Goal: Task Accomplishment & Management: Complete application form

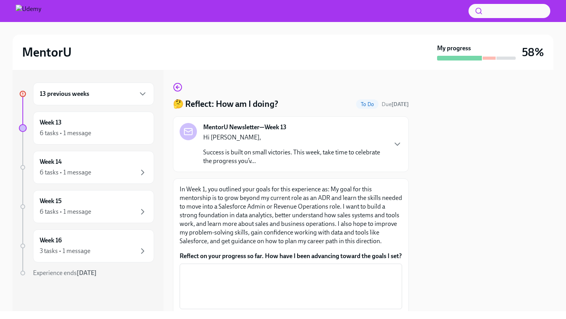
click at [61, 94] on h6 "13 previous weeks" at bounding box center [65, 94] width 50 height 9
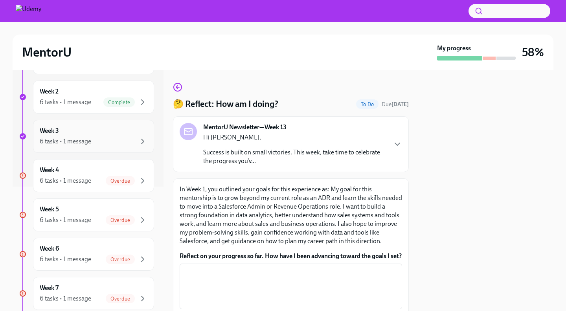
scroll to position [95, 0]
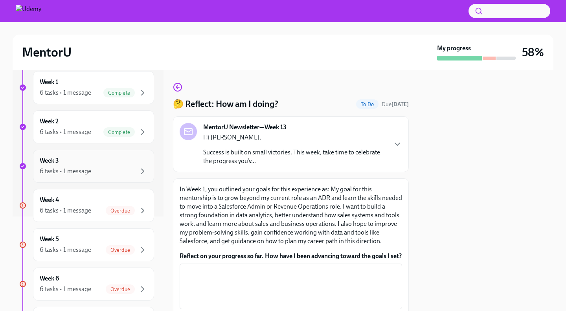
click at [94, 165] on div "Week 3 6 tasks • 1 message" at bounding box center [94, 166] width 108 height 20
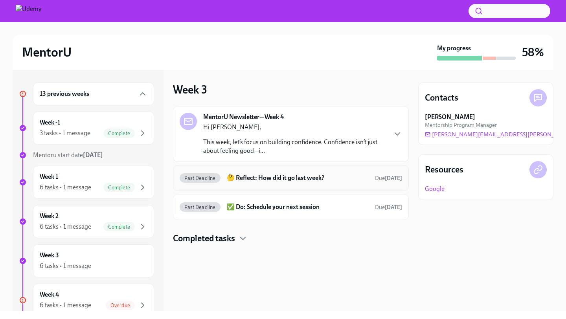
click at [267, 182] on div "Past Deadline 🤔 Reflect: How did it go last week? Due [DATE]" at bounding box center [291, 178] width 222 height 13
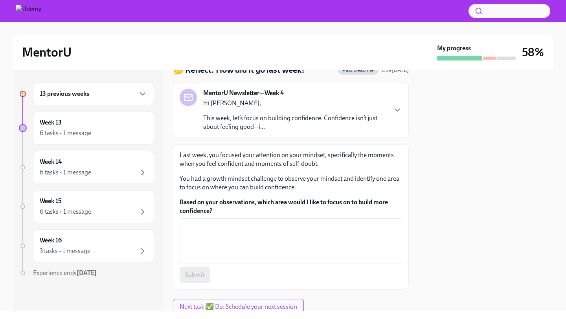
scroll to position [39, 0]
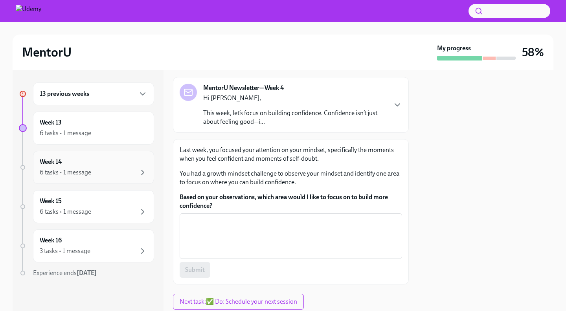
click at [105, 167] on div "Week 14 6 tasks • 1 message" at bounding box center [94, 168] width 108 height 20
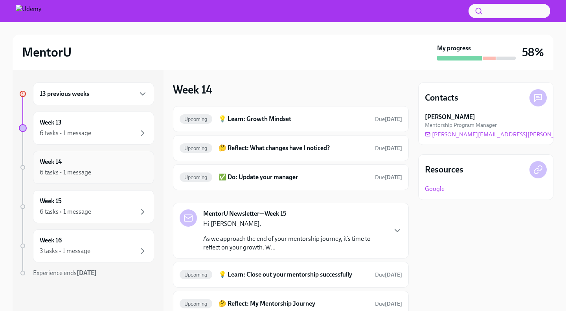
click at [83, 161] on div "Week 14 6 tasks • 1 message" at bounding box center [94, 168] width 108 height 20
click at [97, 92] on div "13 previous weeks" at bounding box center [94, 93] width 108 height 9
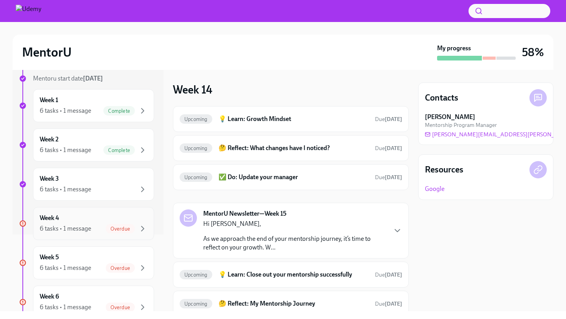
scroll to position [97, 0]
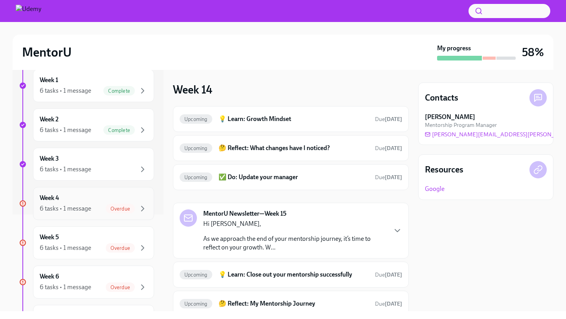
click at [74, 194] on div "Week 4 6 tasks • 1 message Overdue" at bounding box center [94, 204] width 108 height 20
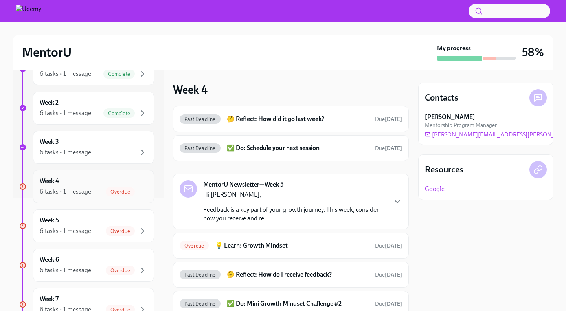
scroll to position [119, 0]
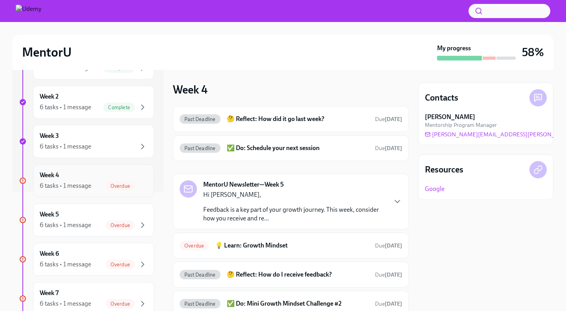
click at [75, 182] on div "6 tasks • 1 message" at bounding box center [65, 186] width 51 height 9
click at [104, 184] on div "6 tasks • 1 message Overdue" at bounding box center [94, 185] width 108 height 9
click at [86, 218] on div "Week 5 6 tasks • 1 message Overdue" at bounding box center [94, 220] width 108 height 20
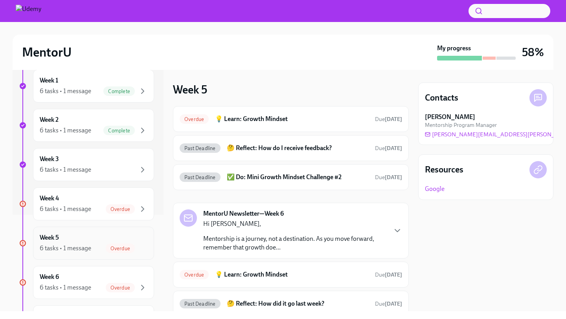
scroll to position [94, 0]
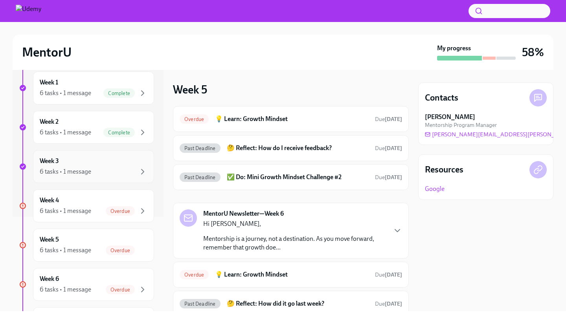
click at [81, 171] on div "6 tasks • 1 message" at bounding box center [65, 171] width 51 height 9
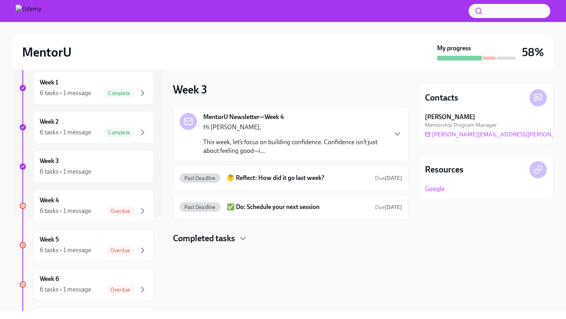
click at [255, 133] on div "Hi [PERSON_NAME], This week, let’s focus on building confidence. Confidence isn…" at bounding box center [294, 139] width 183 height 32
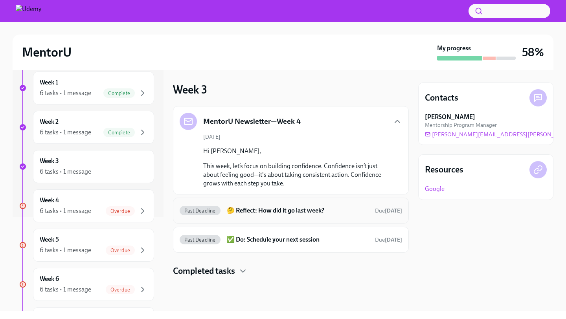
click at [298, 213] on h6 "🤔 Reflect: How did it go last week?" at bounding box center [298, 210] width 142 height 9
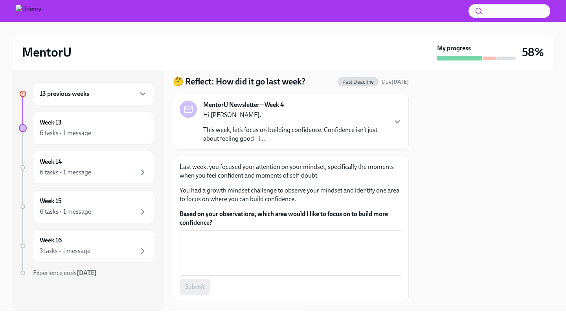
scroll to position [26, 0]
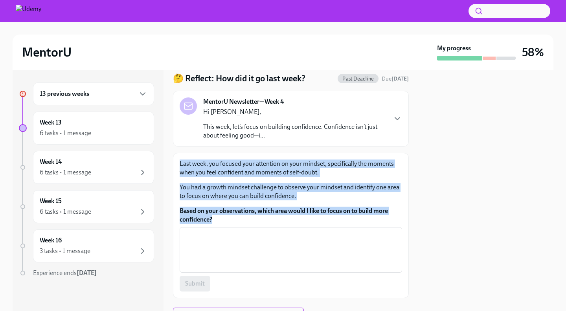
drag, startPoint x: 215, startPoint y: 220, endPoint x: 177, endPoint y: 162, distance: 70.1
click at [177, 162] on div "Last week, you focused your attention on your mindset, specifically the moments…" at bounding box center [291, 225] width 236 height 145
copy div "Last week, you focused your attention on your mindset, specifically the moments…"
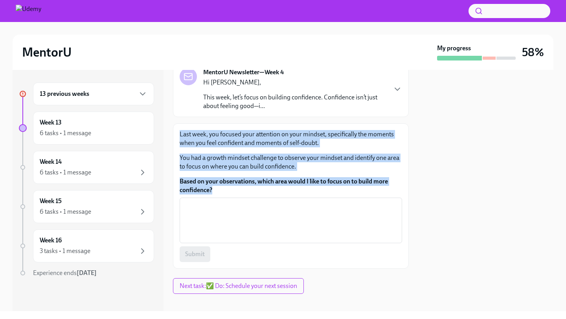
scroll to position [58, 0]
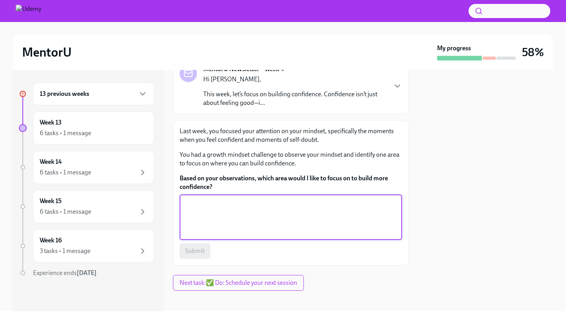
click at [192, 220] on textarea "Based on your observations, which area would I like to focus on to build more c…" at bounding box center [290, 217] width 213 height 38
paste textarea "I’ve noticed that I often feel most confident when I’m well-prepared and have a…"
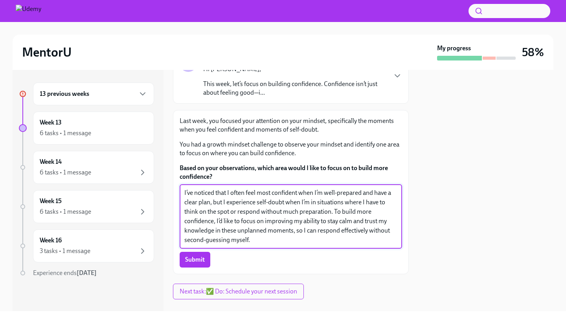
scroll to position [79, 0]
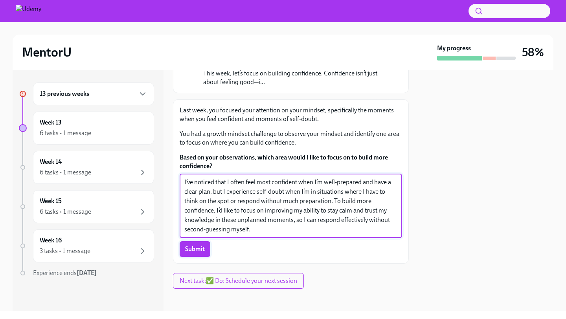
type textarea "I’ve noticed that I often feel most confident when I’m well-prepared and have a…"
click at [191, 250] on span "Submit" at bounding box center [195, 249] width 20 height 8
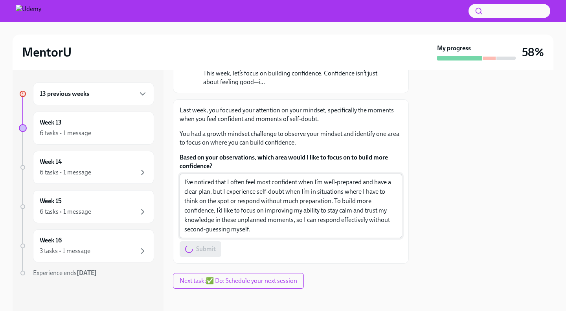
scroll to position [82, 0]
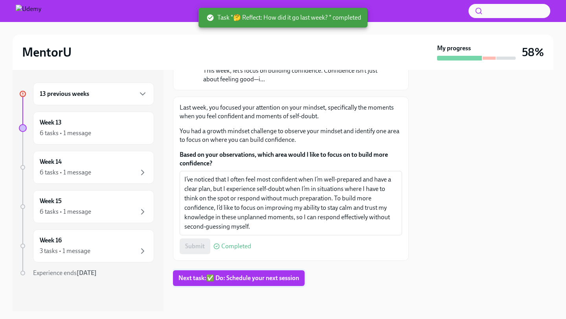
click at [231, 278] on span "Next task : ✅ Do: Schedule your next session" at bounding box center [238, 278] width 121 height 8
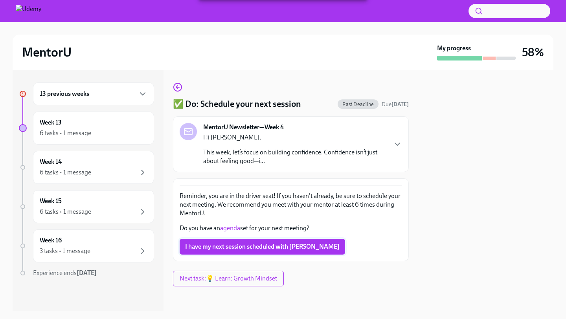
click at [251, 245] on span "I have my next session scheduled with [PERSON_NAME]" at bounding box center [262, 247] width 154 height 8
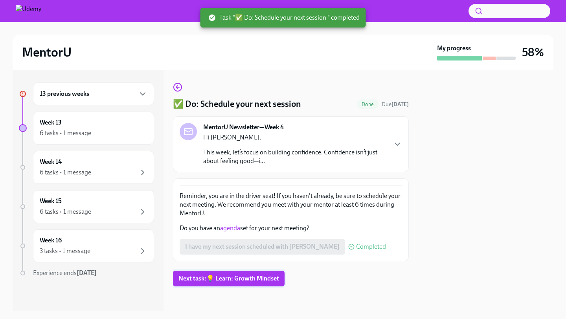
click at [235, 277] on span "Next task : 💡 Learn: Growth Mindset" at bounding box center [228, 279] width 101 height 8
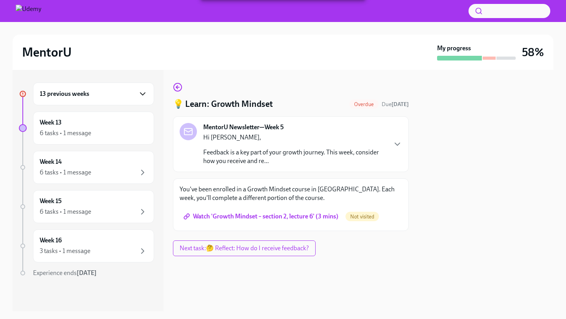
click at [142, 93] on icon "button" at bounding box center [142, 93] width 9 height 9
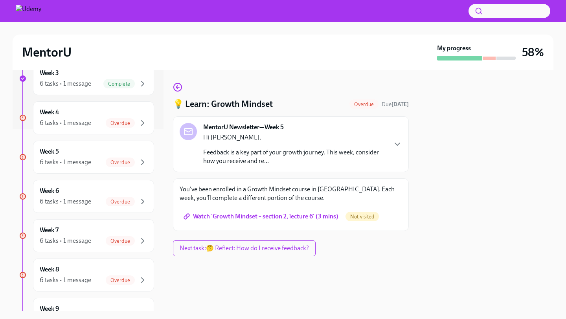
scroll to position [145, 0]
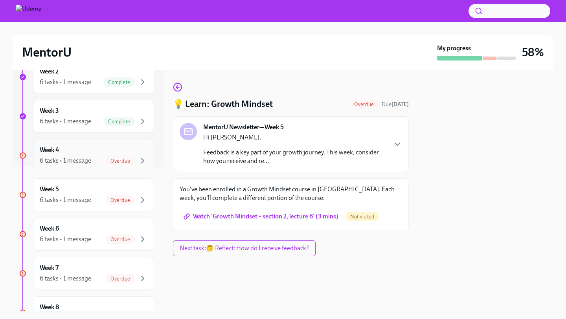
click at [89, 156] on div "6 tasks • 1 message Overdue" at bounding box center [94, 160] width 108 height 9
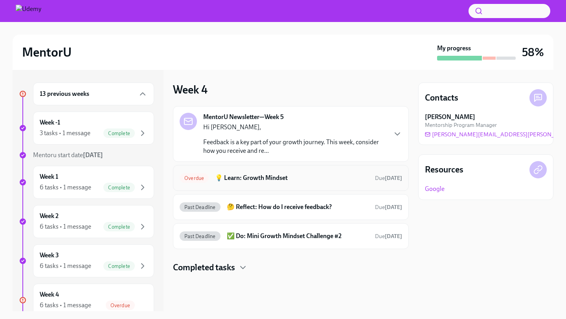
click at [273, 176] on h6 "💡 Learn: Growth Mindset" at bounding box center [292, 178] width 154 height 9
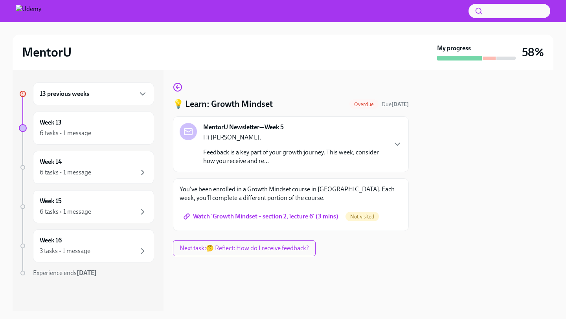
click at [263, 217] on span "Watch 'Growth Mindset – section 2, lecture 6' (3 mins)" at bounding box center [261, 217] width 153 height 8
